Goal: Task Accomplishment & Management: Use online tool/utility

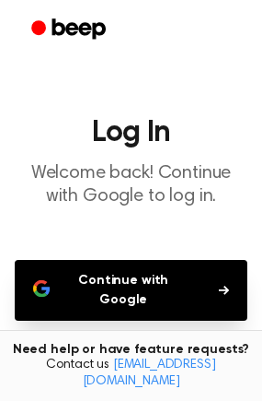
click at [146, 262] on button "Continue with Google" at bounding box center [131, 290] width 233 height 61
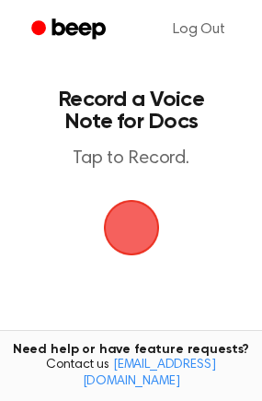
click at [141, 216] on span "button" at bounding box center [131, 227] width 103 height 103
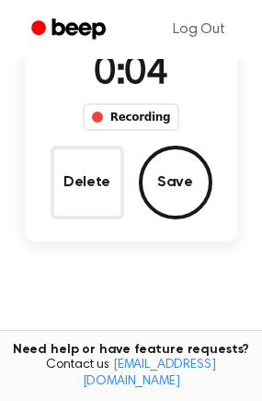
scroll to position [156, 0]
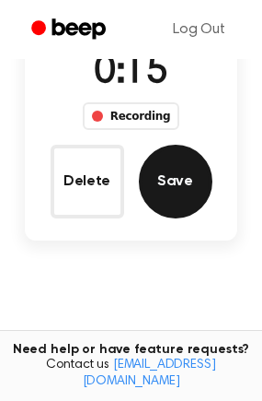
click at [187, 196] on button "Save" at bounding box center [176, 182] width 74 height 74
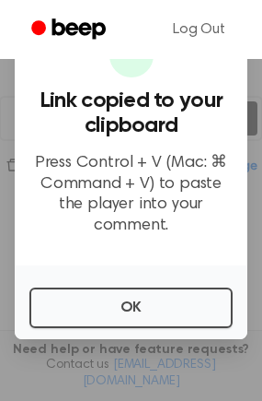
scroll to position [252, 0]
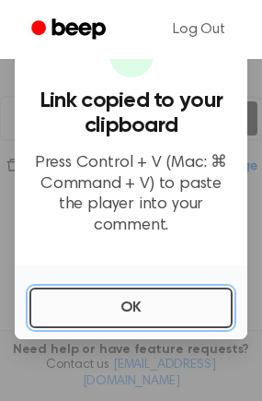
click at [172, 295] on button "OK" at bounding box center [130, 307] width 203 height 41
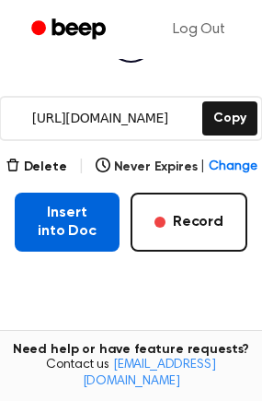
click at [82, 231] on button "Insert into Doc" at bounding box center [67, 221] width 105 height 59
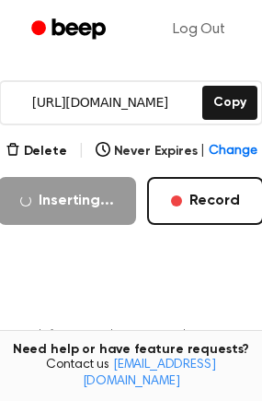
scroll to position [273, 0]
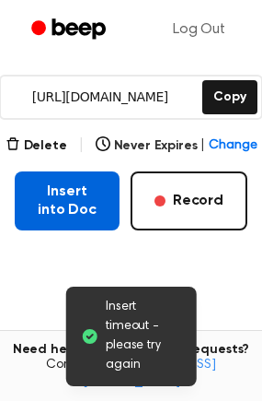
click at [91, 195] on button "Insert into Doc" at bounding box center [67, 200] width 105 height 59
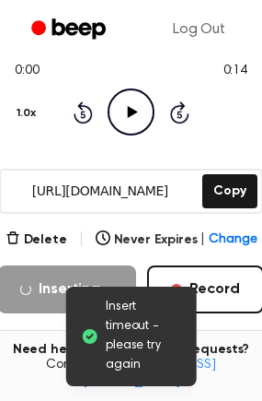
scroll to position [170, 0]
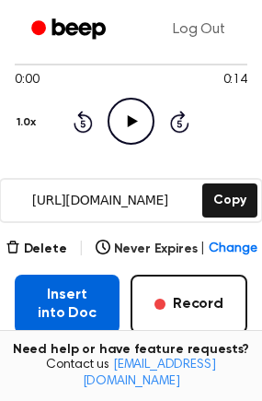
click at [68, 292] on button "Insert into Doc" at bounding box center [67, 303] width 105 height 59
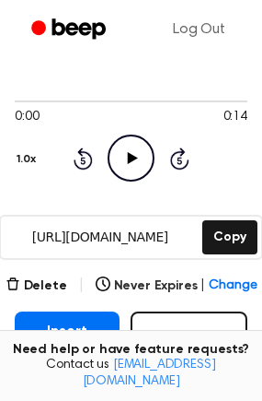
scroll to position [138, 0]
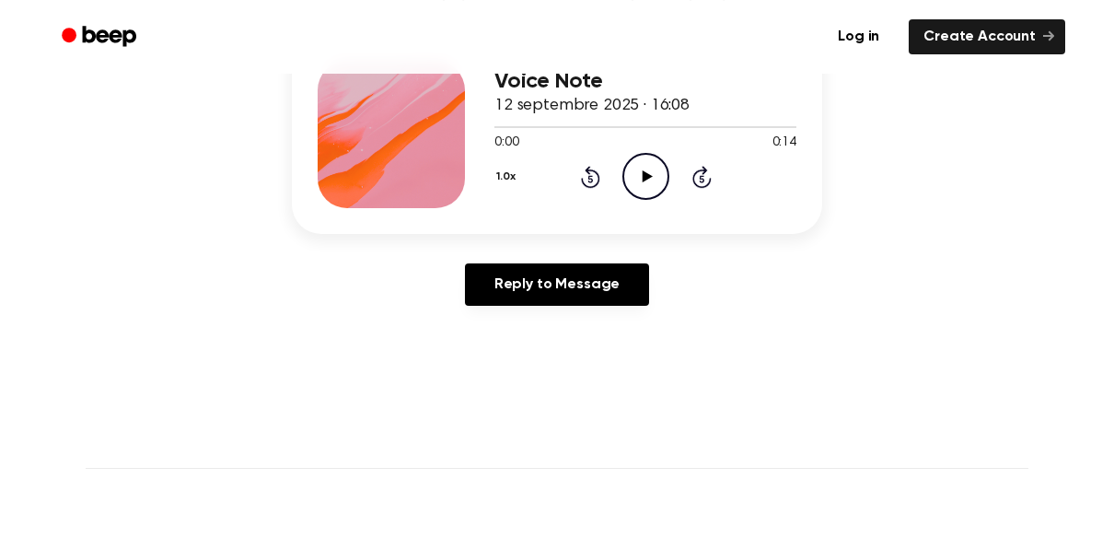
scroll to position [254, 0]
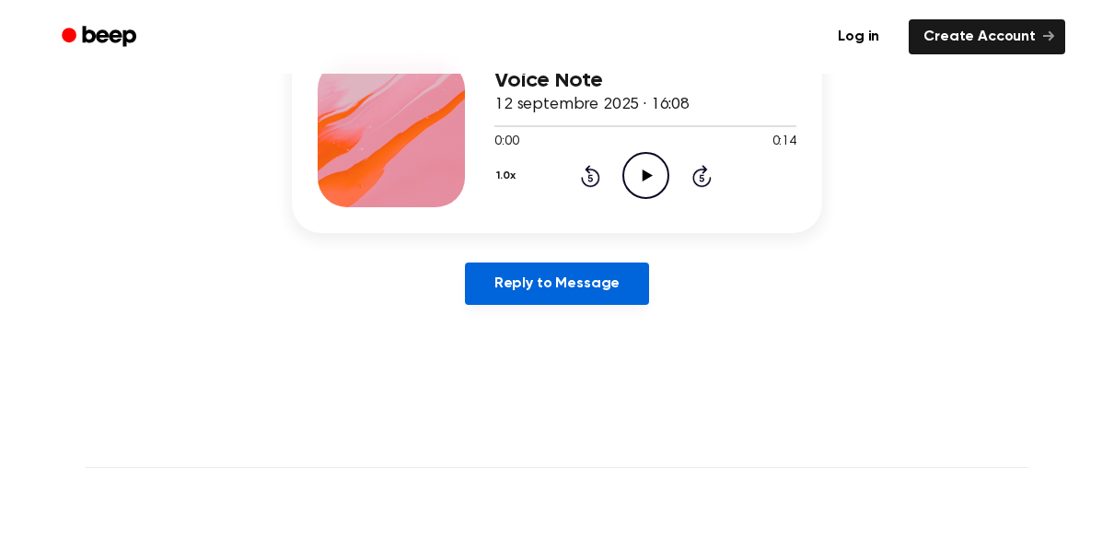
click at [607, 288] on link "Reply to Message" at bounding box center [557, 283] width 184 height 42
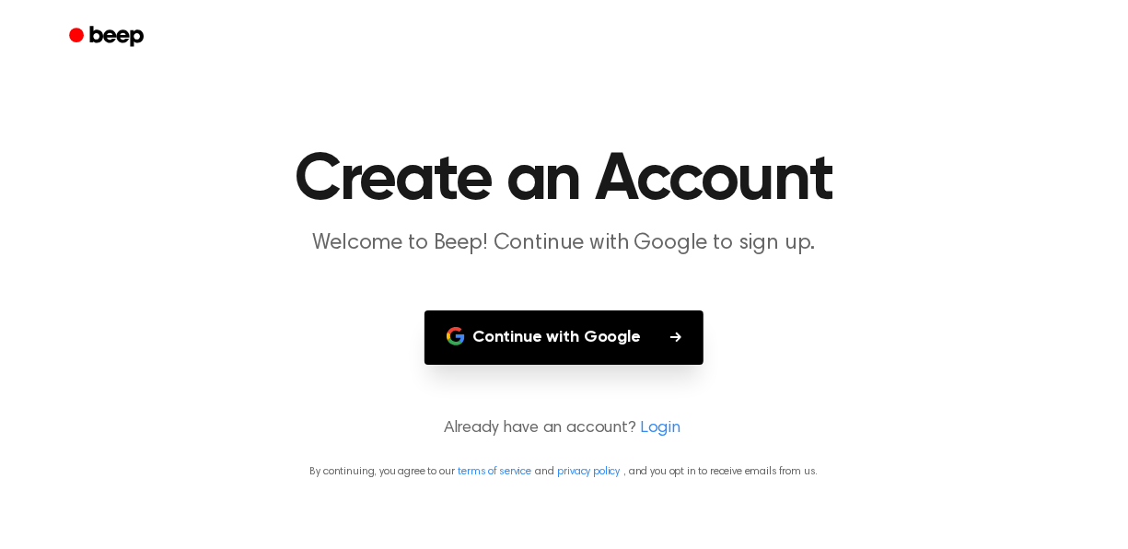
click at [622, 350] on button "Continue with Google" at bounding box center [563, 337] width 279 height 54
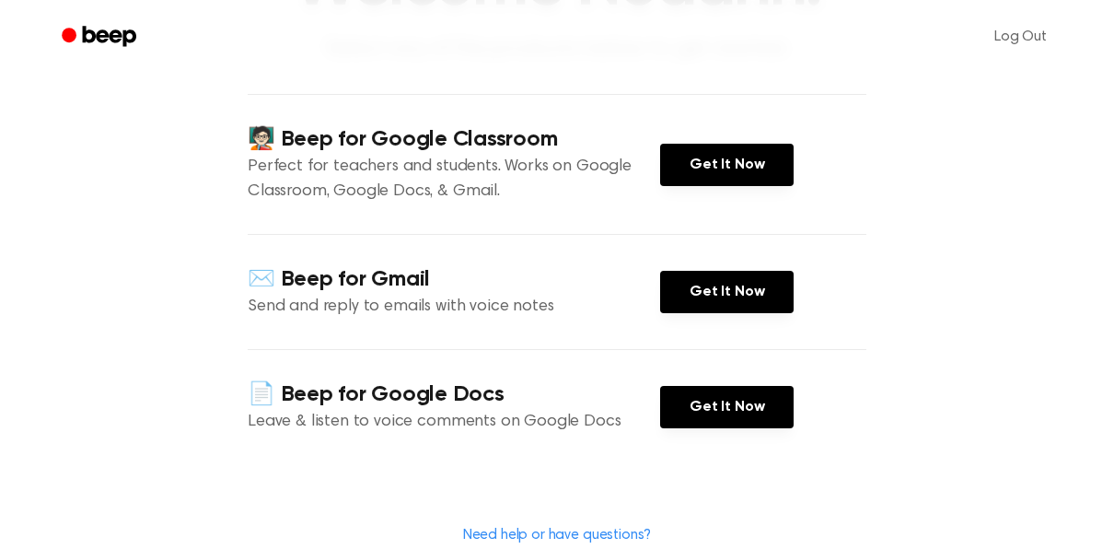
scroll to position [195, 0]
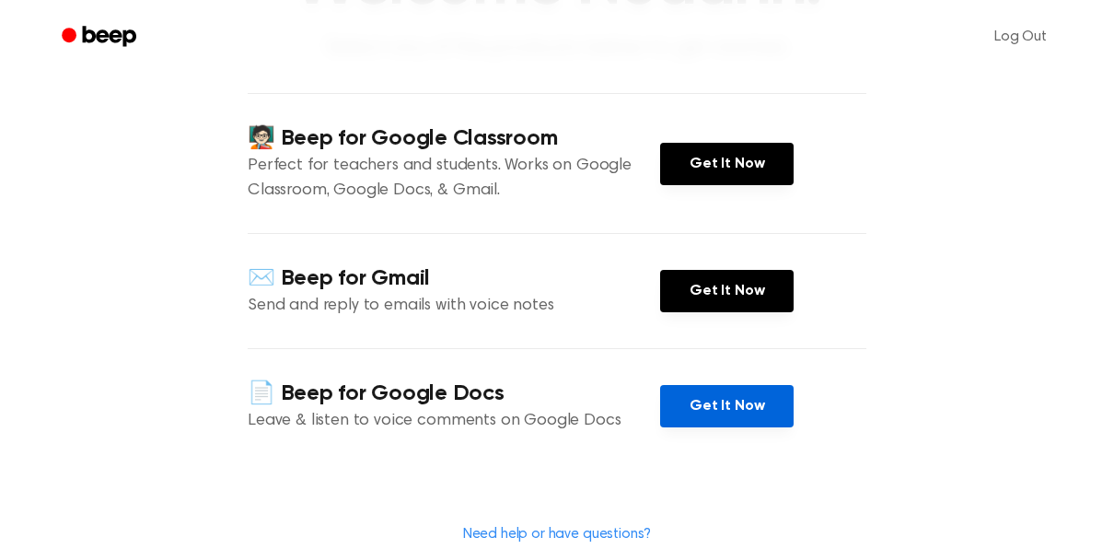
click at [761, 390] on link "Get It Now" at bounding box center [727, 406] width 134 height 42
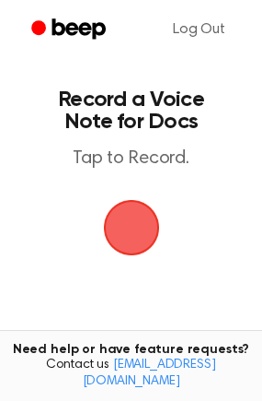
click at [152, 222] on span "button" at bounding box center [132, 228] width 52 height 52
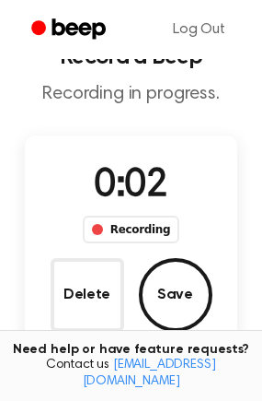
scroll to position [52, 0]
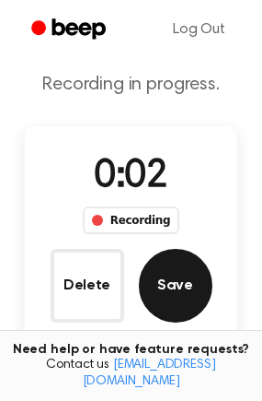
click at [181, 281] on button "Save" at bounding box center [176, 286] width 74 height 74
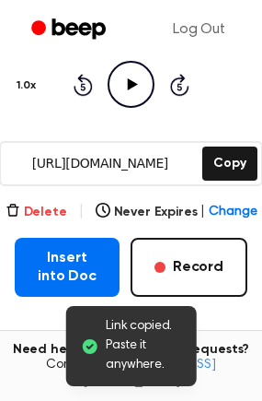
scroll to position [208, 0]
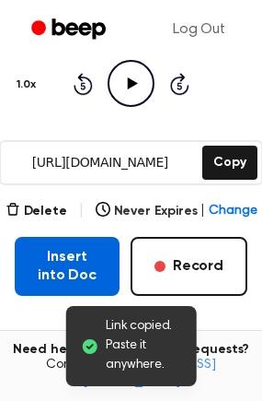
click at [70, 274] on button "Insert into Doc" at bounding box center [67, 266] width 105 height 59
